Goal: Task Accomplishment & Management: Complete application form

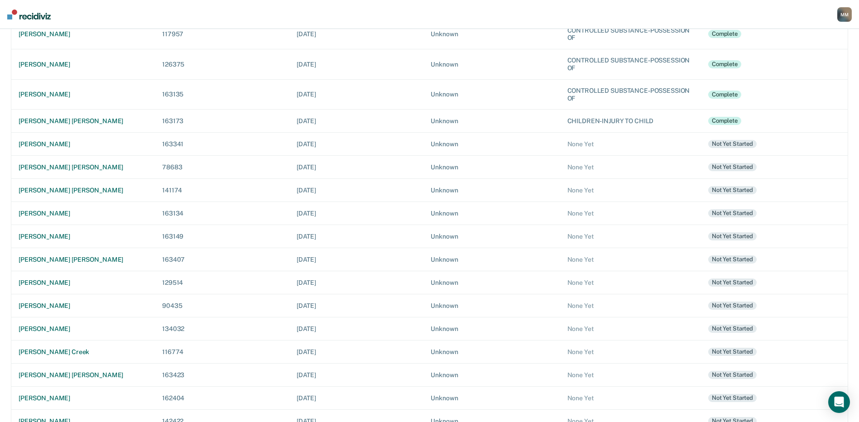
scroll to position [136, 0]
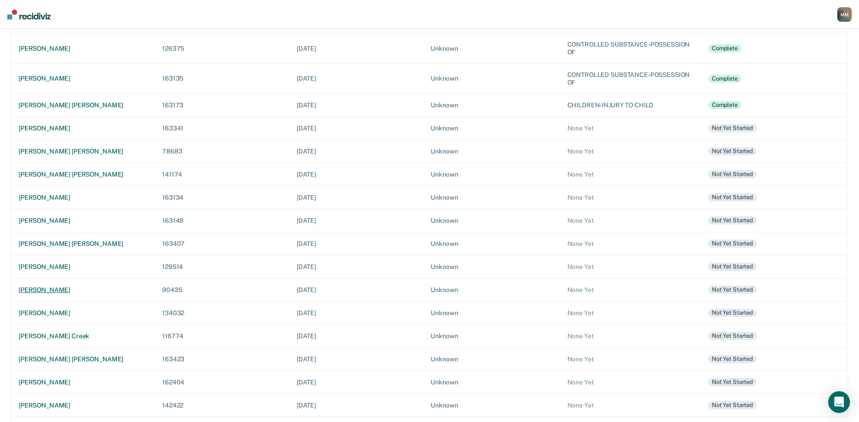
click at [78, 290] on div "[PERSON_NAME]" at bounding box center [83, 290] width 129 height 8
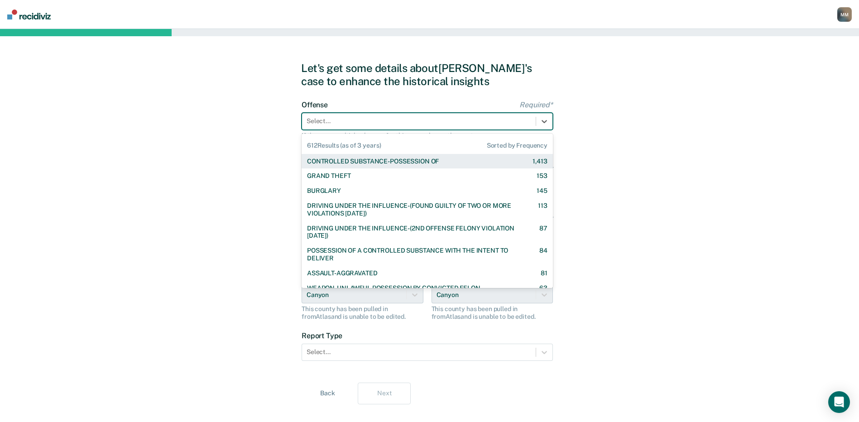
click at [312, 124] on div at bounding box center [419, 121] width 225 height 10
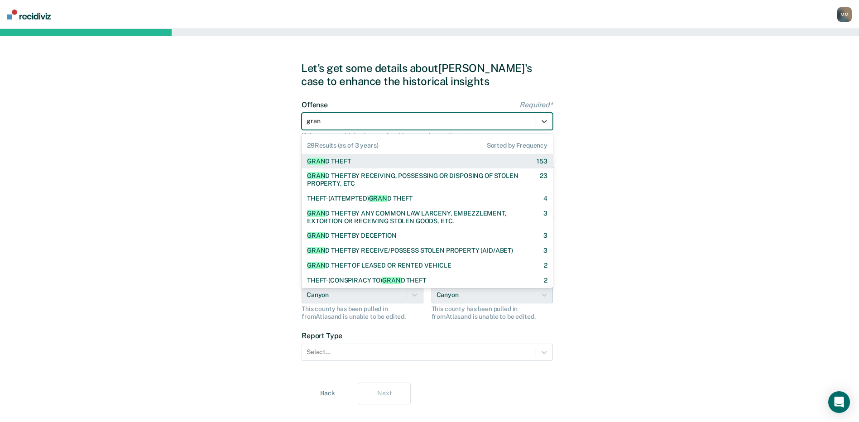
type input "grand"
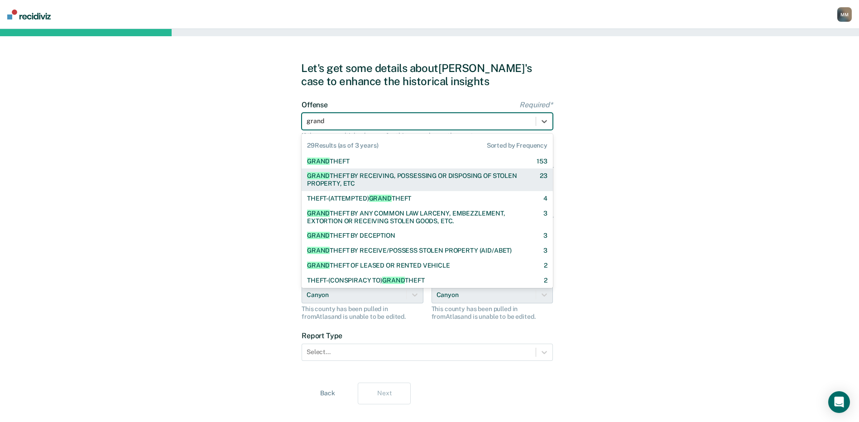
click at [337, 179] on div "GRAND THEFT BY RECEIVING, POSSESSING OR DISPOSING OF STOLEN PROPERTY, ETC" at bounding box center [415, 179] width 217 height 15
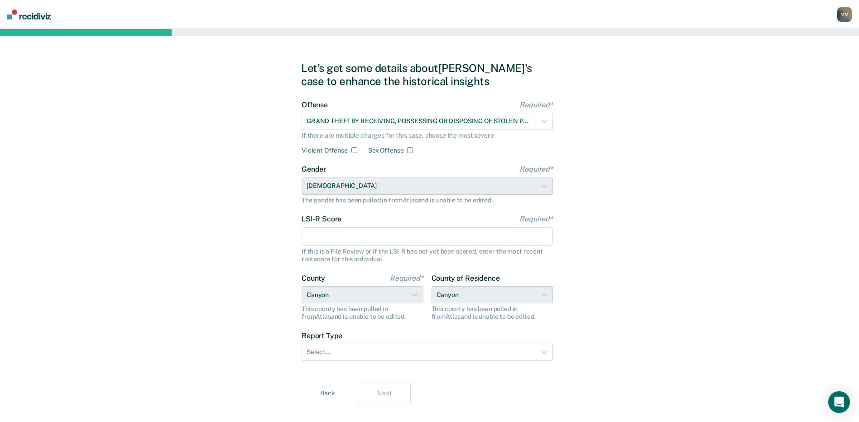
click at [341, 236] on input "LSI-R Score Required*" at bounding box center [427, 236] width 251 height 19
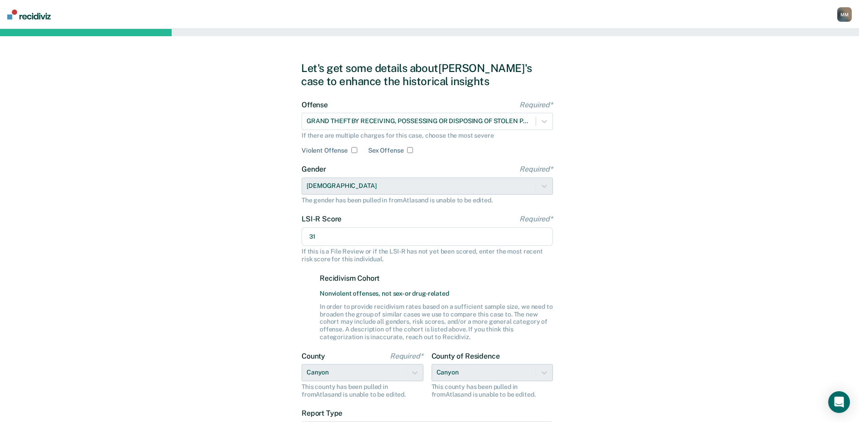
type input "31"
click at [239, 259] on div "Let's get some details about [PERSON_NAME]'s case to enhance the historical ins…" at bounding box center [429, 272] width 859 height 486
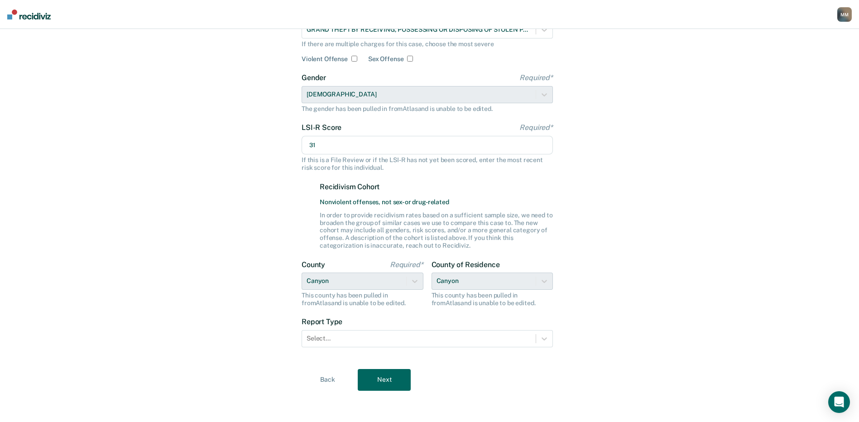
scroll to position [93, 0]
click at [544, 282] on div "County of [GEOGRAPHIC_DATA] This county has been pulled in from [GEOGRAPHIC_DAT…" at bounding box center [493, 282] width 122 height 47
click at [543, 278] on div "County of [GEOGRAPHIC_DATA] This county has been pulled in from [GEOGRAPHIC_DAT…" at bounding box center [493, 282] width 122 height 47
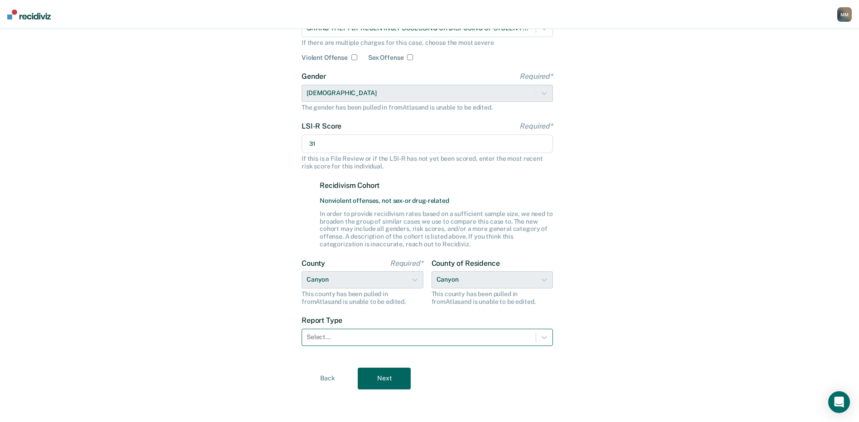
click at [331, 335] on div at bounding box center [419, 337] width 225 height 10
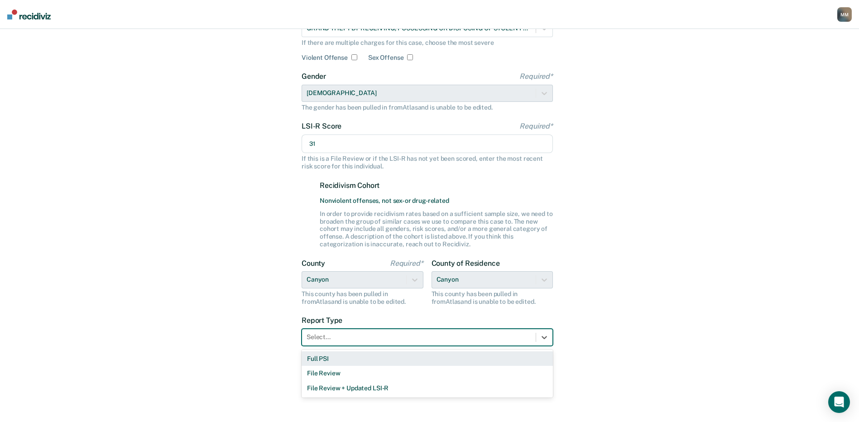
click at [325, 359] on div "Full PSI" at bounding box center [427, 358] width 251 height 15
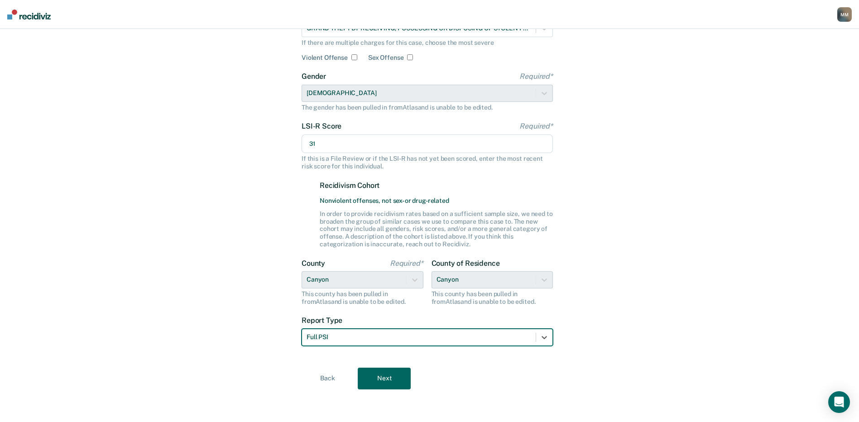
click at [248, 300] on div "Let's get some details about [PERSON_NAME]'s case to enhance the historical ins…" at bounding box center [429, 179] width 859 height 486
click at [373, 376] on button "Next" at bounding box center [384, 379] width 53 height 22
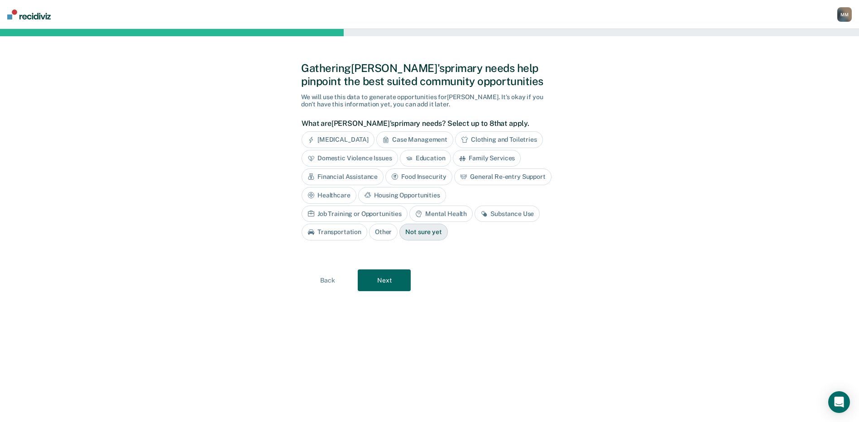
scroll to position [0, 0]
click at [416, 139] on div "Case Management" at bounding box center [418, 139] width 77 height 17
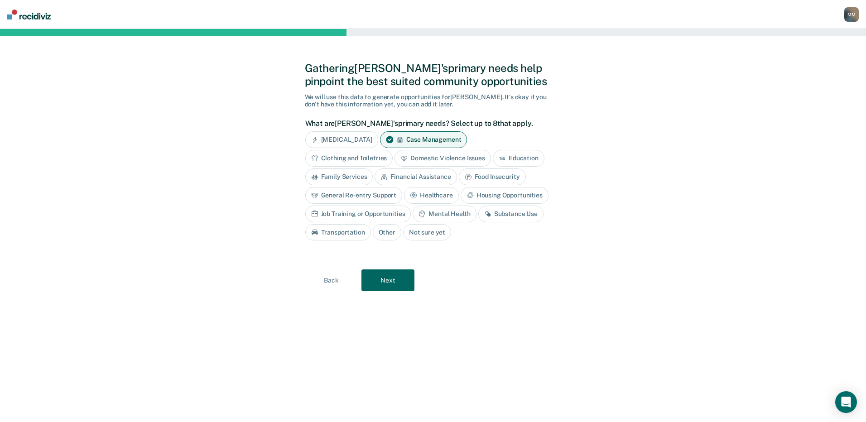
click at [491, 194] on div "Housing Opportunities" at bounding box center [505, 195] width 88 height 17
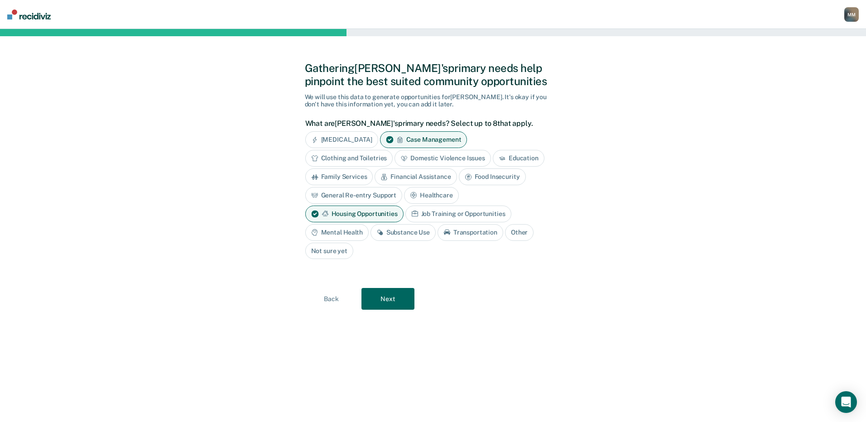
click at [433, 215] on div "Job Training or Opportunities" at bounding box center [458, 214] width 106 height 17
click at [344, 229] on div "Mental Health" at bounding box center [336, 232] width 63 height 17
click at [409, 230] on div "Substance Use" at bounding box center [413, 232] width 65 height 17
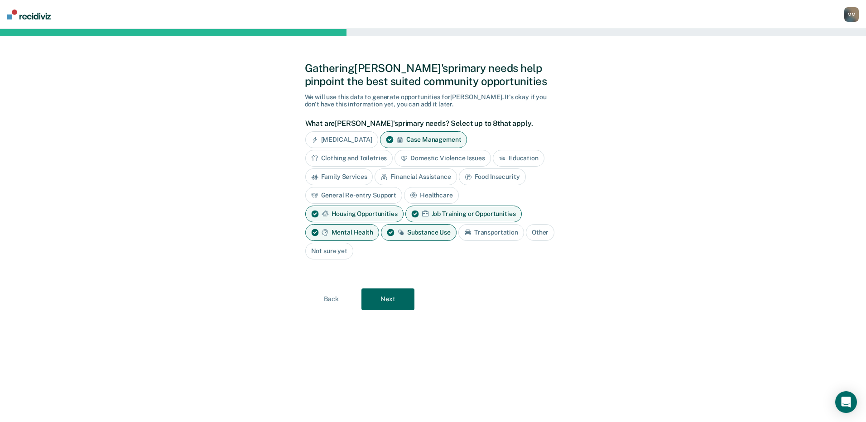
click at [395, 303] on button "Next" at bounding box center [387, 300] width 53 height 22
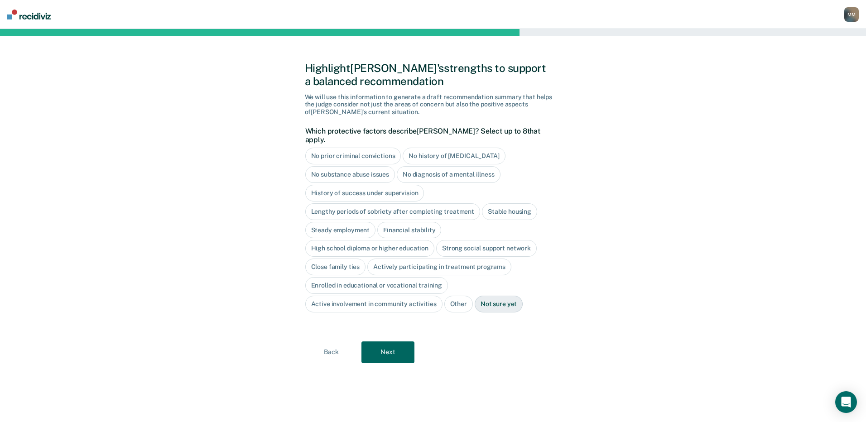
click at [337, 260] on div "Close family ties" at bounding box center [335, 267] width 61 height 17
click at [392, 342] on button "Next" at bounding box center [387, 353] width 53 height 22
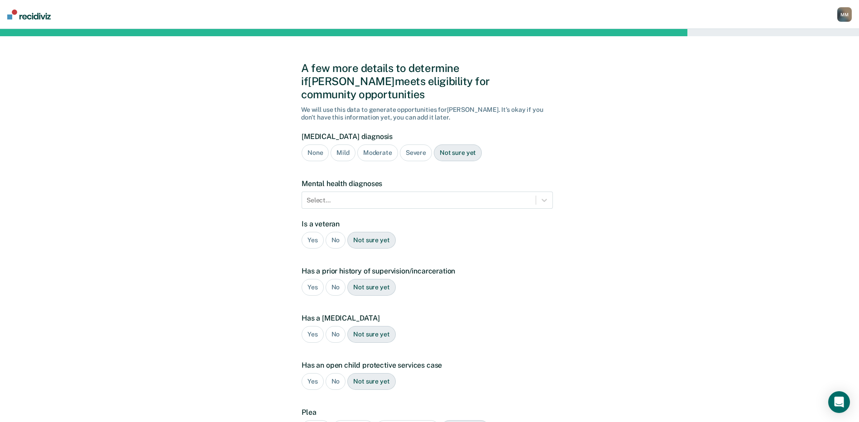
click at [416, 144] on div "Severe" at bounding box center [416, 152] width 32 height 17
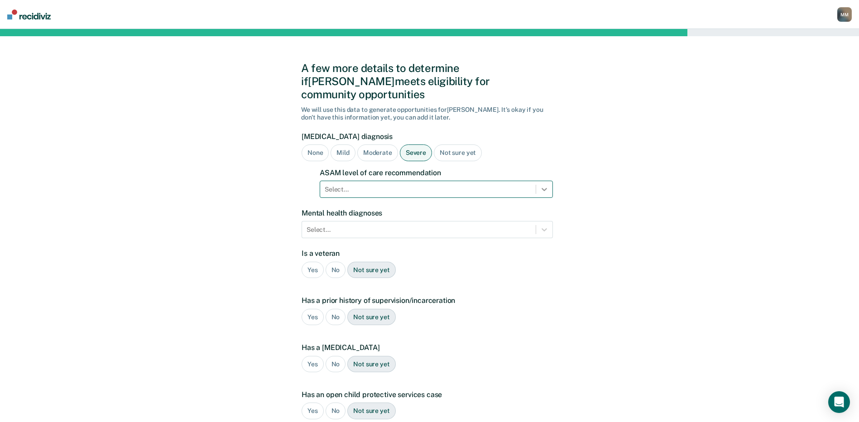
click at [548, 185] on icon at bounding box center [544, 189] width 9 height 9
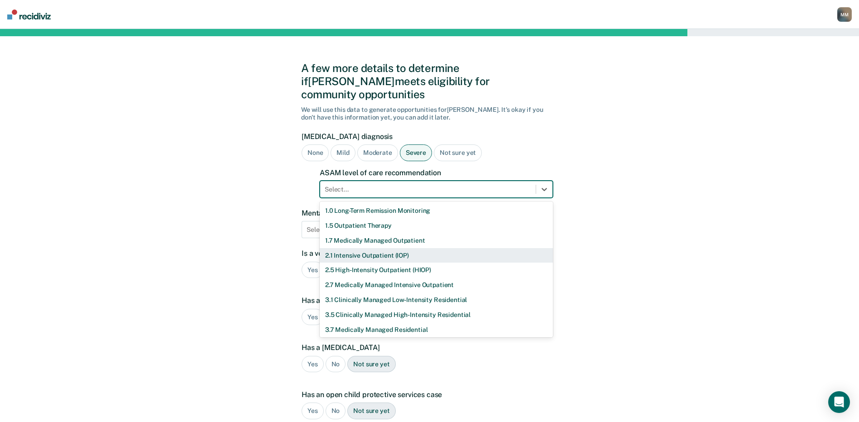
click at [390, 248] on div "2.1 Intensive Outpatient (IOP)" at bounding box center [436, 255] width 233 height 15
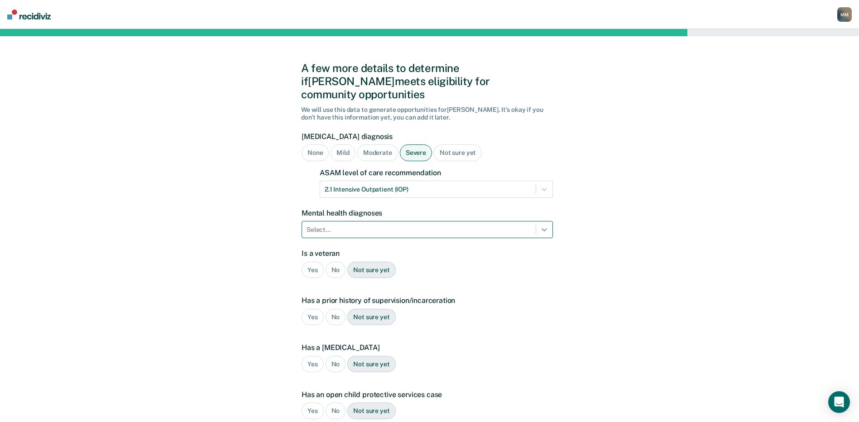
click at [544, 225] on icon at bounding box center [544, 229] width 9 height 9
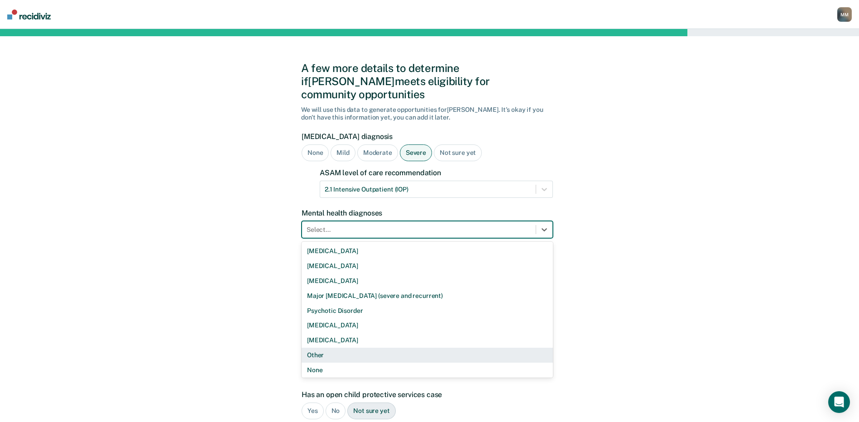
click at [325, 348] on div "Other" at bounding box center [427, 355] width 251 height 15
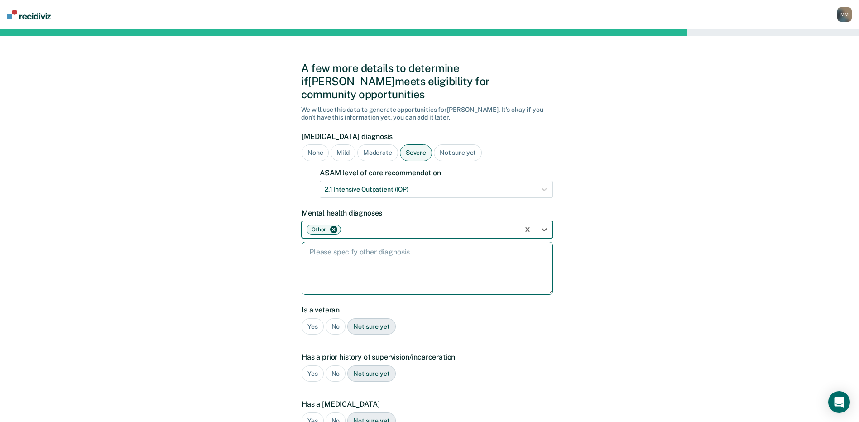
click at [313, 242] on textarea at bounding box center [427, 268] width 251 height 53
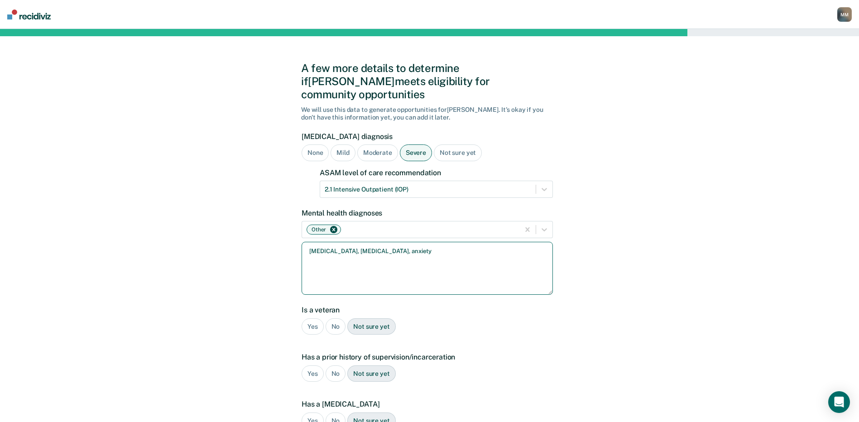
type textarea "[MEDICAL_DATA], [MEDICAL_DATA], anxiety"
click at [484, 324] on div "Is a veteran Yes No Not sure yet" at bounding box center [427, 324] width 251 height 36
click at [337, 318] on div "No" at bounding box center [336, 326] width 20 height 17
click at [309, 366] on div "Yes" at bounding box center [313, 374] width 22 height 17
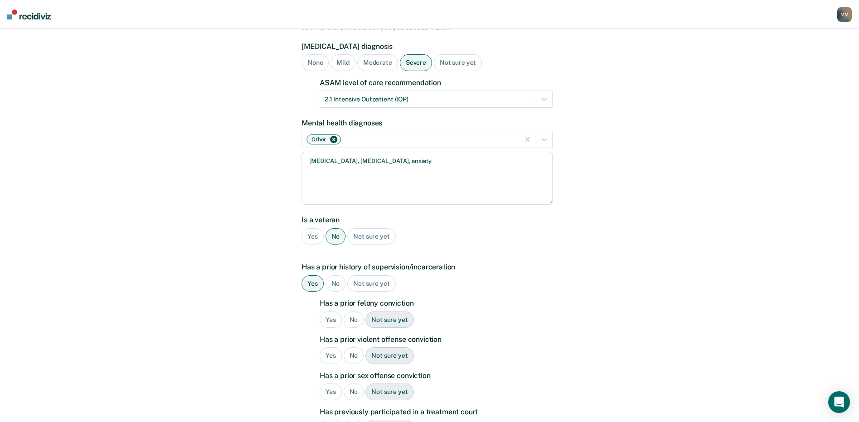
scroll to position [91, 0]
click at [327, 311] on div "Yes" at bounding box center [331, 319] width 22 height 17
click at [330, 347] on div "Yes" at bounding box center [331, 355] width 22 height 17
click at [351, 383] on div "No" at bounding box center [354, 391] width 20 height 17
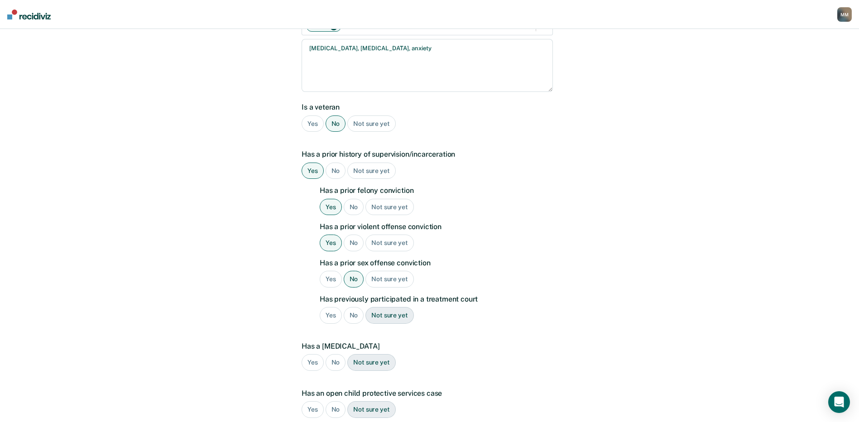
scroll to position [226, 0]
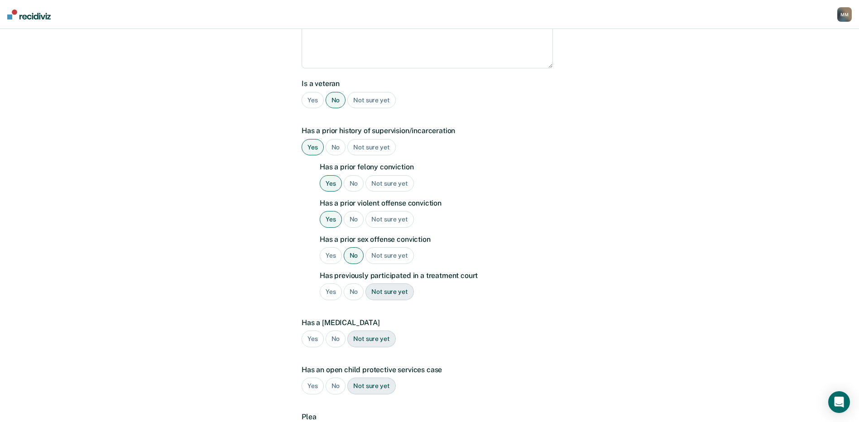
click at [350, 284] on div "No" at bounding box center [354, 292] width 20 height 17
click at [334, 331] on div "No" at bounding box center [336, 339] width 20 height 17
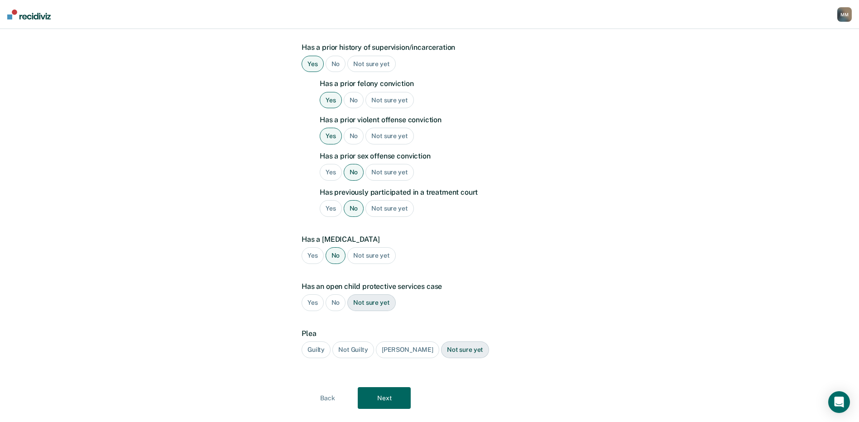
scroll to position [316, 0]
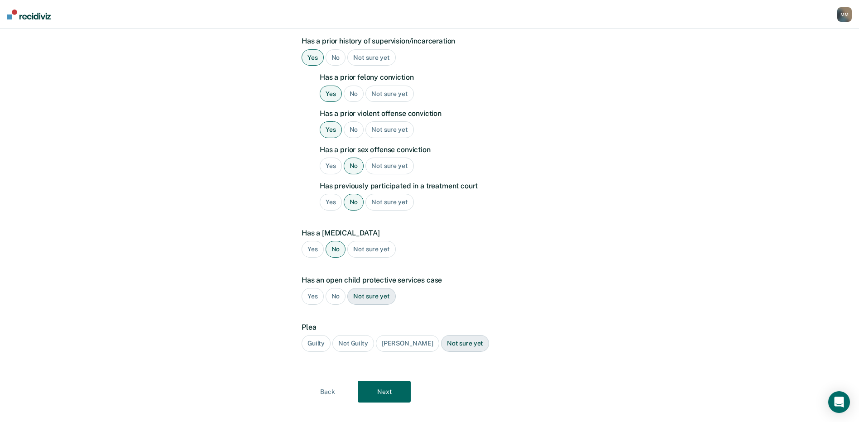
click at [331, 288] on div "No" at bounding box center [336, 296] width 20 height 17
click at [320, 335] on div "Guilty" at bounding box center [316, 343] width 29 height 17
click at [371, 381] on button "Next" at bounding box center [384, 392] width 53 height 22
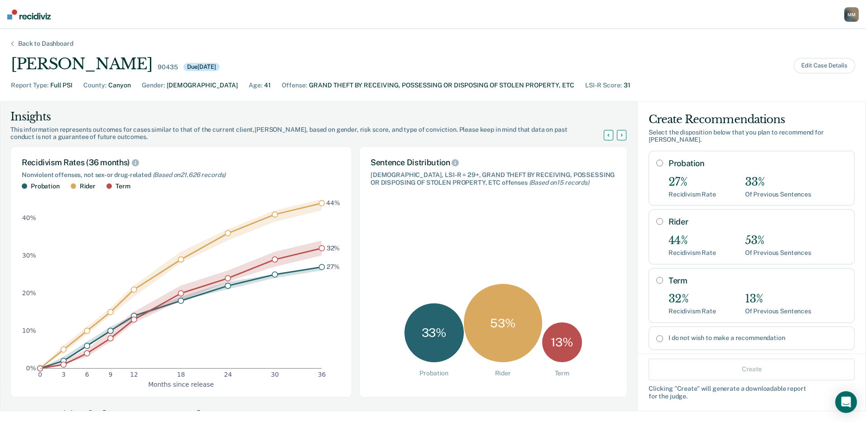
click at [656, 277] on input "Term" at bounding box center [659, 280] width 7 height 7
radio input "true"
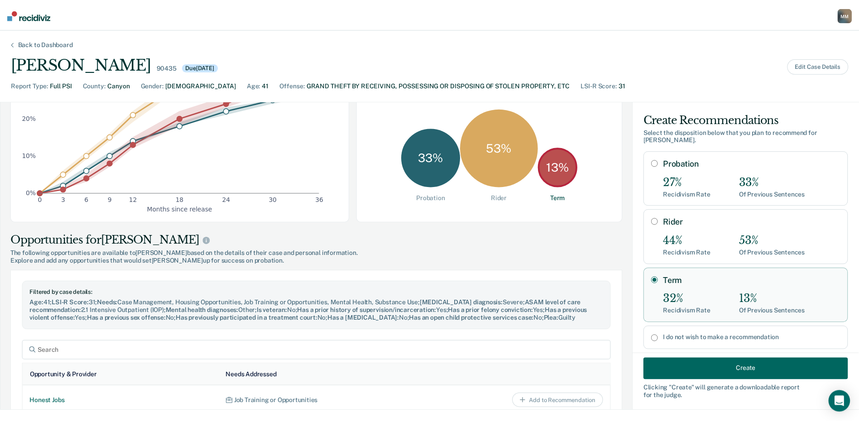
scroll to position [181, 0]
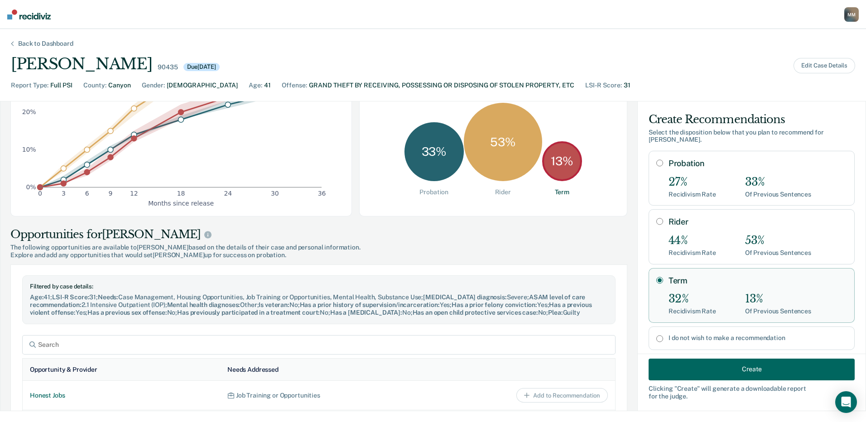
click at [738, 370] on button "Create" at bounding box center [752, 369] width 206 height 22
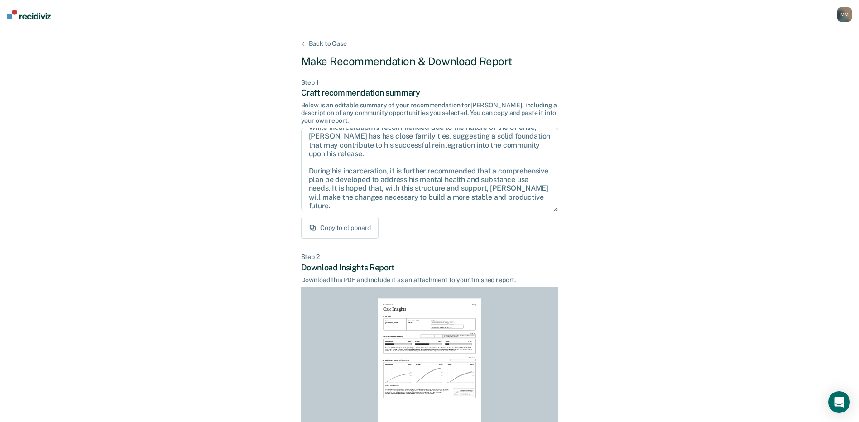
scroll to position [50, 0]
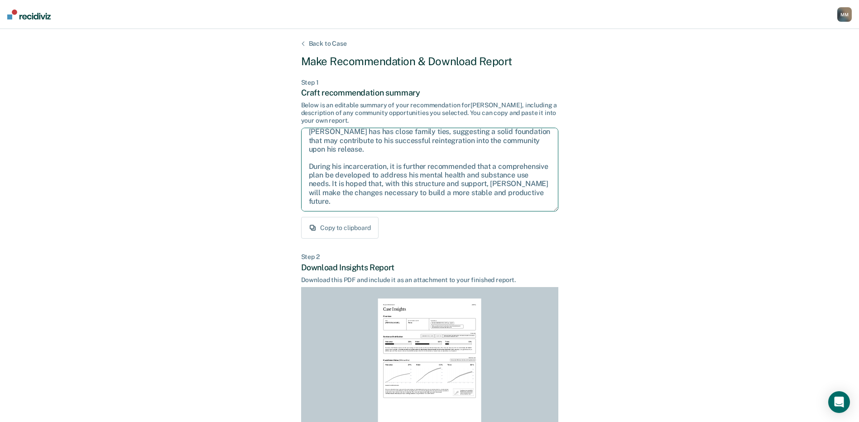
drag, startPoint x: 309, startPoint y: 163, endPoint x: 395, endPoint y: 201, distance: 93.9
click at [395, 201] on textarea "Given the circumstances of this case, it is recommended that [PERSON_NAME] be s…" at bounding box center [429, 170] width 257 height 84
